Goal: Task Accomplishment & Management: Use online tool/utility

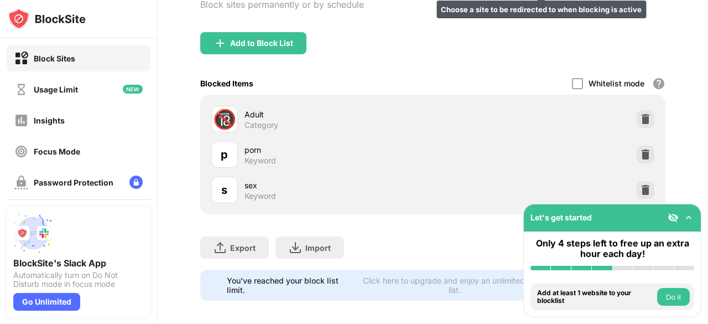
scroll to position [126, 0]
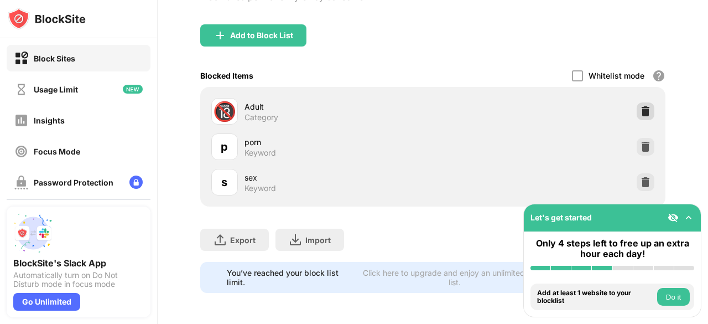
click at [640, 107] on img at bounding box center [645, 111] width 11 height 11
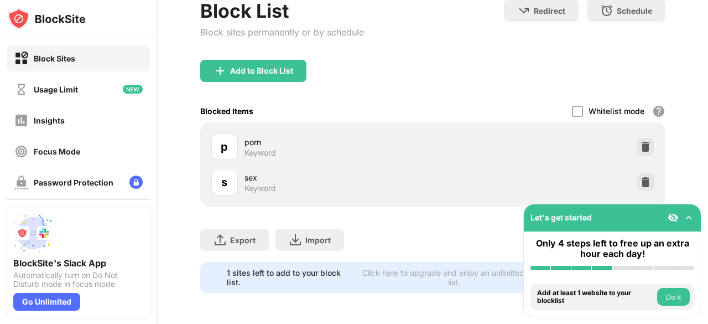
scroll to position [91, 0]
click at [640, 141] on img at bounding box center [645, 146] width 11 height 11
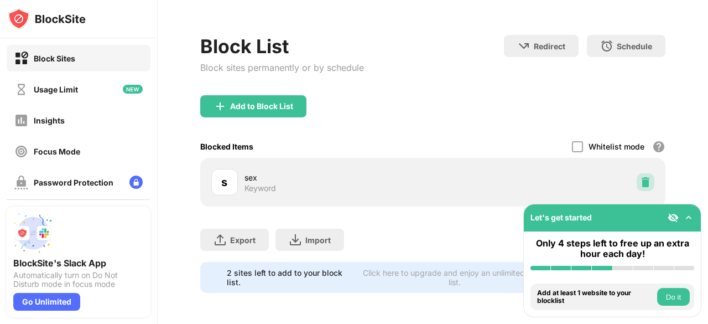
click at [640, 177] on img at bounding box center [645, 182] width 11 height 11
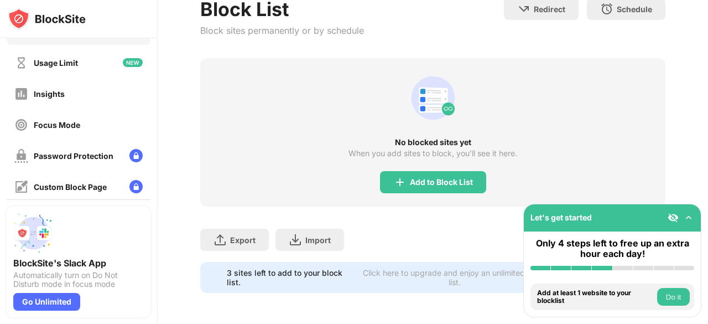
scroll to position [35, 0]
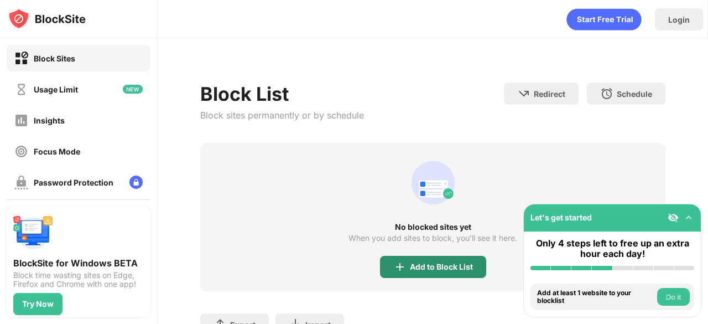
click at [405, 271] on div "Add to Block List" at bounding box center [433, 267] width 106 height 22
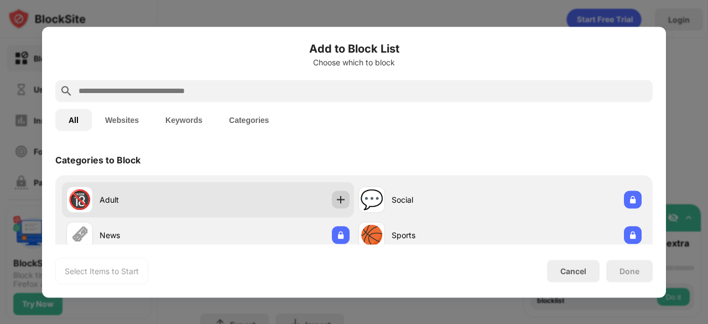
click at [341, 198] on img at bounding box center [340, 199] width 11 height 11
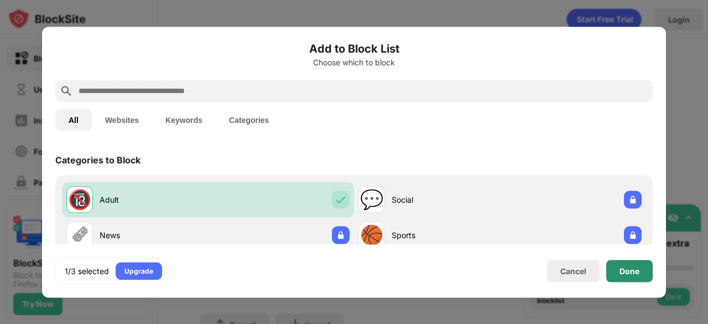
click at [629, 270] on div "Done" at bounding box center [630, 270] width 20 height 9
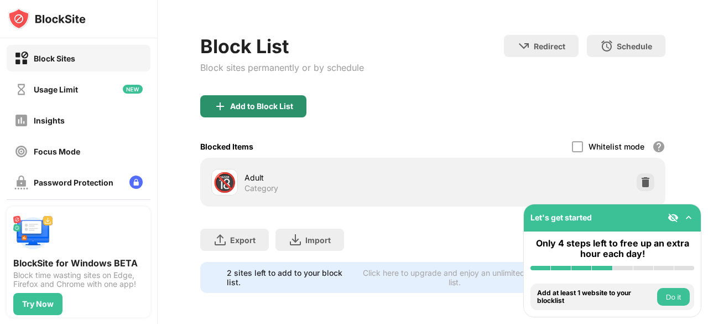
scroll to position [55, 0]
